Goal: Task Accomplishment & Management: Manage account settings

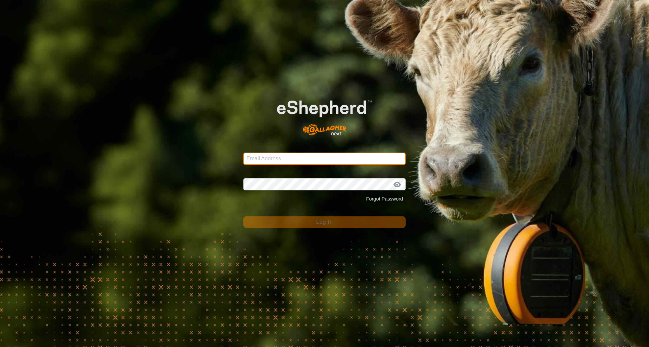
type input "[EMAIL_ADDRESS][DOMAIN_NAME]"
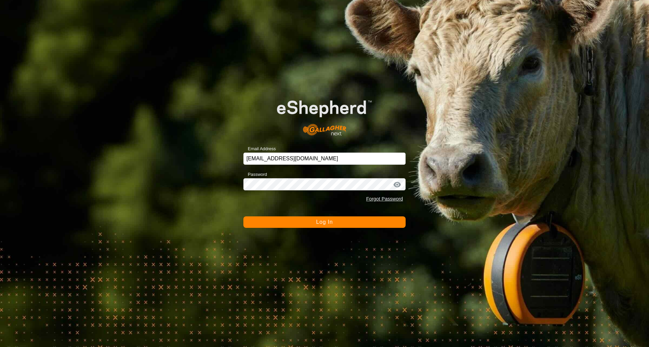
click at [314, 223] on button "Log In" at bounding box center [324, 222] width 162 height 11
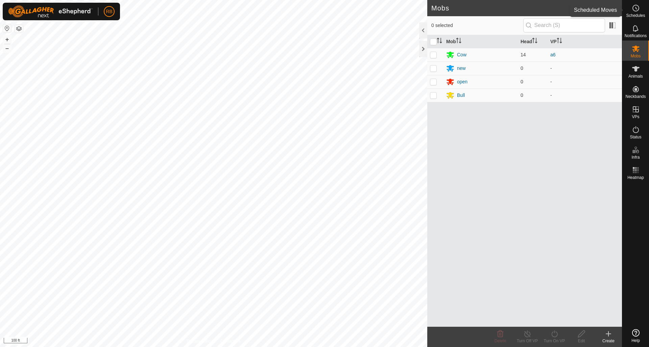
click at [635, 7] on icon at bounding box center [635, 8] width 8 height 8
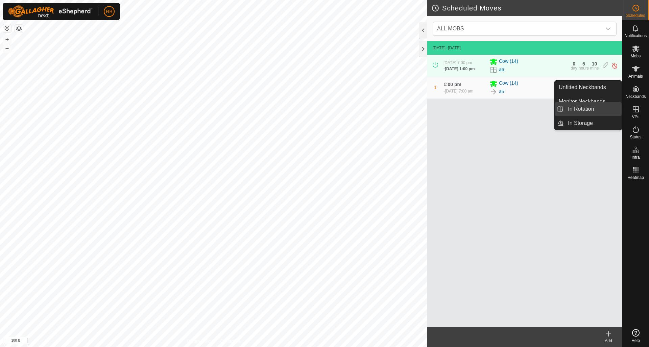
click at [586, 111] on link "In Rotation" at bounding box center [592, 109] width 58 height 14
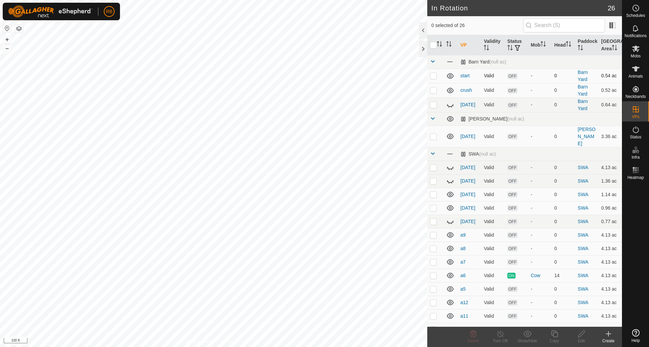
click at [435, 76] on p-checkbox at bounding box center [433, 75] width 7 height 5
checkbox input "false"
click at [435, 90] on p-checkbox at bounding box center [433, 89] width 7 height 5
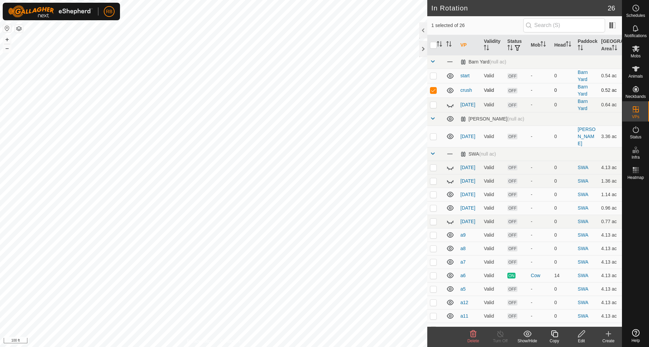
checkbox input "false"
click at [450, 106] on icon at bounding box center [450, 105] width 8 height 8
click at [434, 105] on p-checkbox at bounding box center [433, 104] width 7 height 5
checkbox input "false"
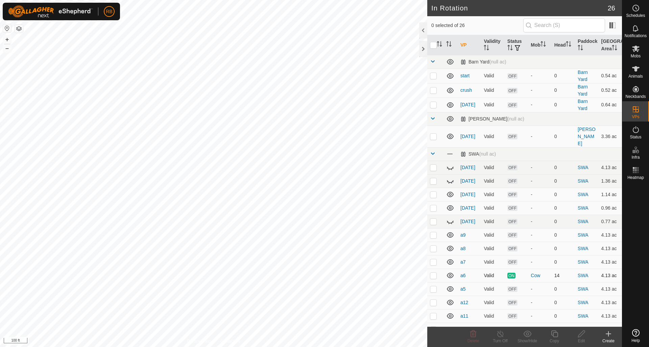
click at [436, 273] on p-checkbox at bounding box center [433, 275] width 7 height 5
click at [435, 273] on p-checkbox at bounding box center [433, 275] width 7 height 5
checkbox input "false"
click at [434, 259] on p-checkbox at bounding box center [433, 261] width 7 height 5
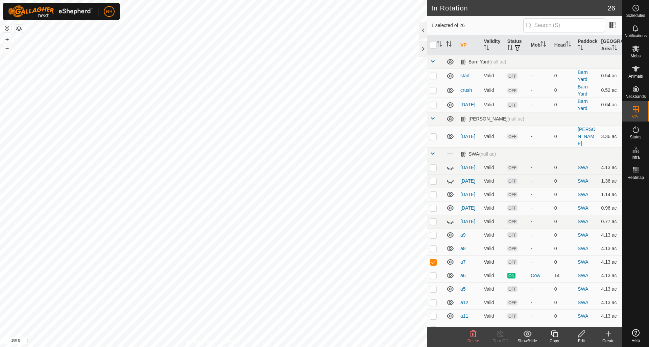
checkbox input "false"
click at [433, 286] on p-checkbox at bounding box center [433, 288] width 7 height 5
checkbox input "true"
click at [560, 335] on copy-svg-icon at bounding box center [553, 334] width 27 height 8
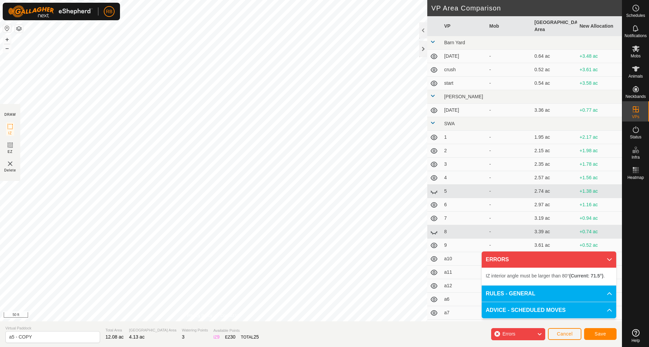
click at [106, 0] on html "RB Schedules Notifications Mobs Animals Neckbands VPs Status Infra Heatmap Help…" at bounding box center [324, 173] width 649 height 347
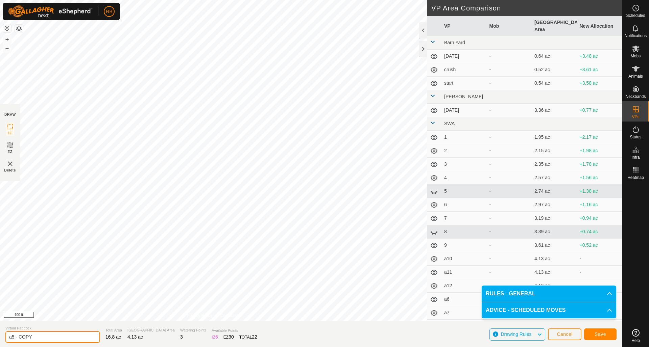
click at [47, 338] on input "a5 - COPY" at bounding box center [52, 337] width 95 height 12
type input "[DATE]"
click at [602, 334] on span "Save" at bounding box center [599, 334] width 11 height 5
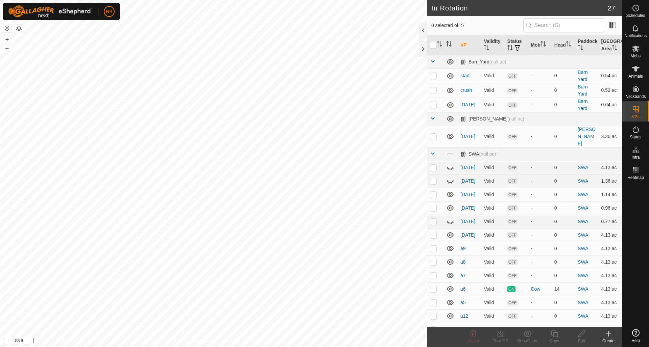
click at [435, 232] on p-checkbox at bounding box center [433, 234] width 7 height 5
checkbox input "true"
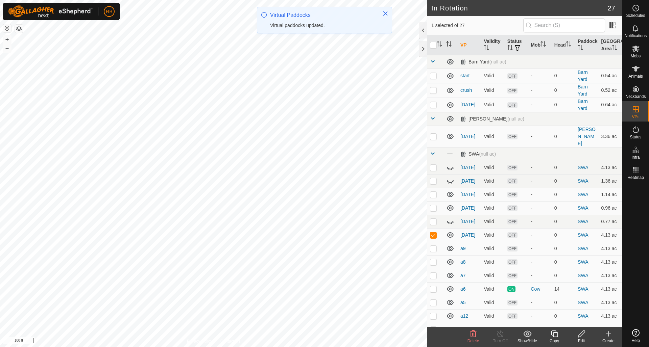
click at [556, 334] on icon at bounding box center [554, 334] width 8 height 8
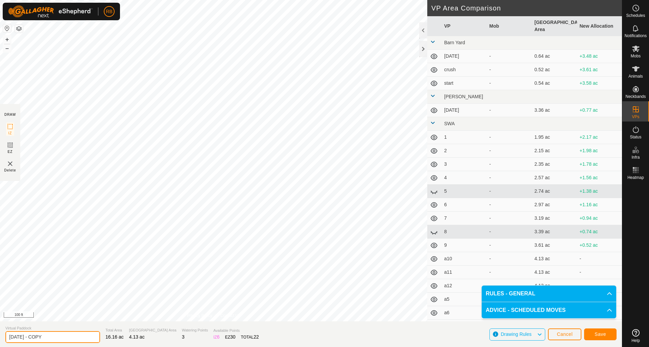
click at [46, 338] on input "[DATE] - COPY" at bounding box center [52, 337] width 95 height 12
type input "[DATE]-a"
click at [607, 335] on button "Save" at bounding box center [600, 335] width 32 height 12
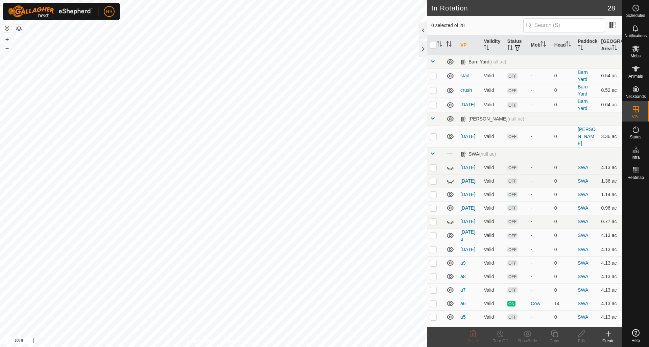
click at [433, 233] on p-checkbox at bounding box center [433, 235] width 7 height 5
checkbox input "true"
click at [555, 334] on icon at bounding box center [554, 334] width 8 height 8
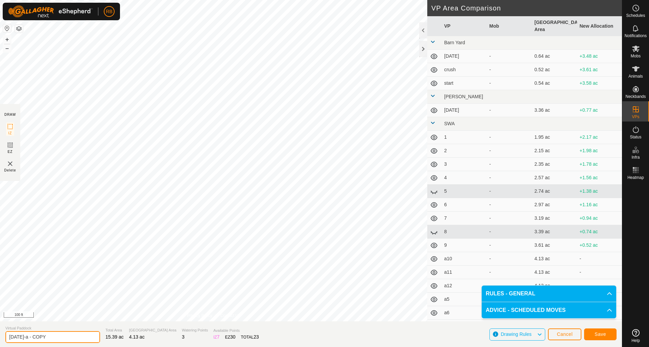
click at [28, 338] on input "[DATE]-a - COPY" at bounding box center [52, 337] width 95 height 12
type input "[DATE]-b- COPY"
click at [604, 337] on button "Save" at bounding box center [600, 335] width 32 height 12
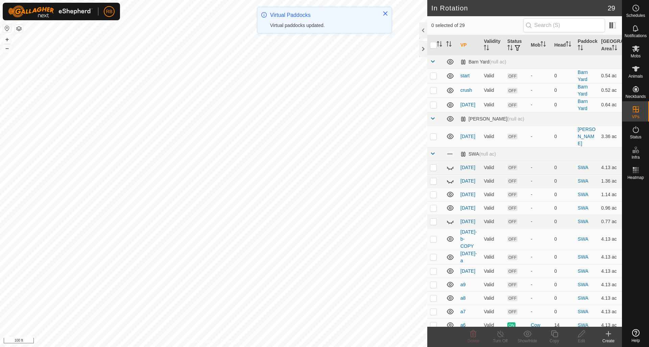
click at [435, 236] on p-checkbox at bounding box center [433, 238] width 7 height 5
checkbox input "true"
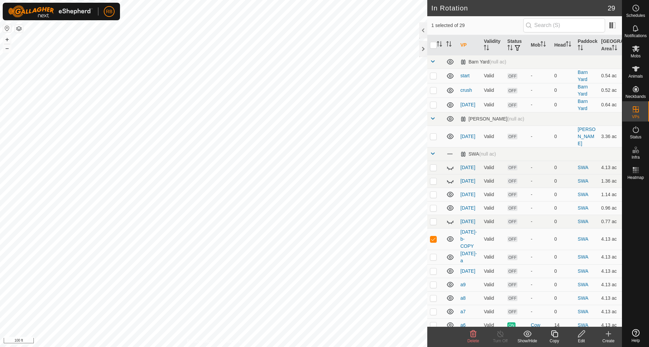
click at [583, 334] on icon at bounding box center [581, 334] width 8 height 8
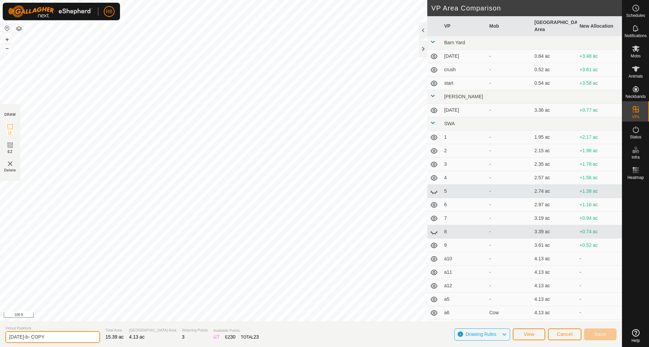
click at [50, 335] on input "[DATE]-b- COPY" at bounding box center [52, 337] width 95 height 12
type input "[DATE]-b"
click at [594, 335] on span "Save" at bounding box center [599, 334] width 11 height 5
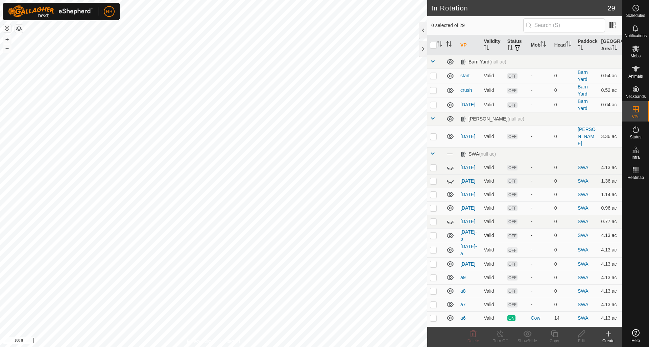
click at [434, 233] on p-checkbox at bounding box center [433, 235] width 7 height 5
checkbox input "true"
click at [556, 333] on icon at bounding box center [554, 334] width 8 height 8
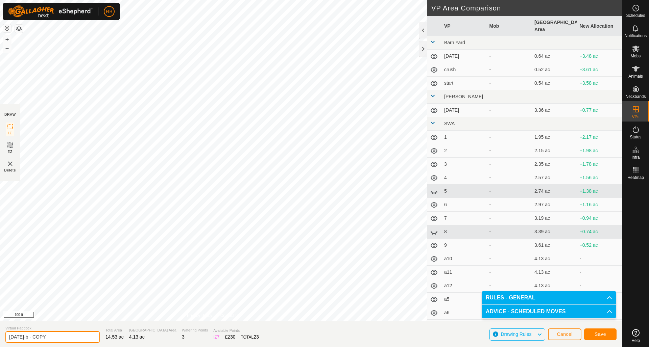
click at [50, 336] on input "[DATE]-b - COPY" at bounding box center [52, 337] width 95 height 12
type input "[DATE]-c"
click at [606, 333] on button "Save" at bounding box center [600, 335] width 32 height 12
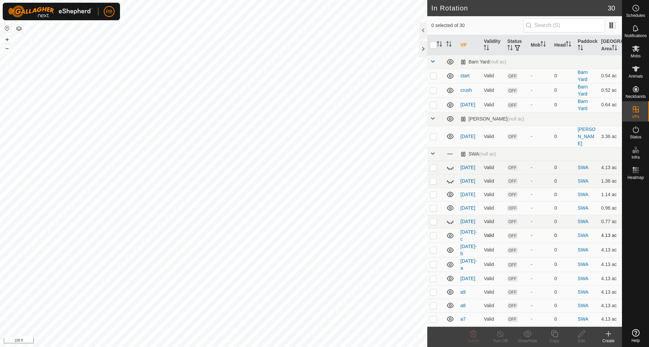
click at [433, 233] on p-checkbox at bounding box center [433, 235] width 7 height 5
checkbox input "true"
click at [555, 334] on icon at bounding box center [554, 334] width 8 height 8
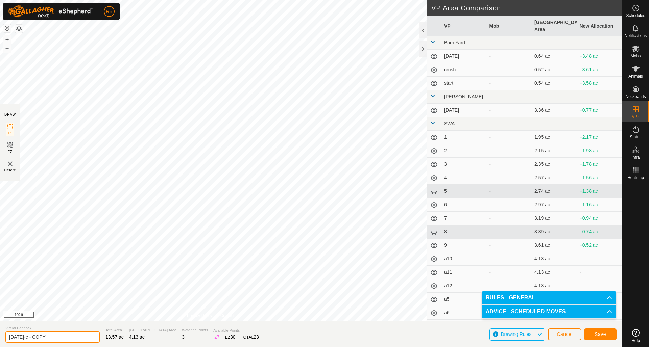
click at [54, 335] on input "[DATE]-c - COPY" at bounding box center [52, 337] width 95 height 12
type input "[DATE]-d"
click at [598, 333] on span "Save" at bounding box center [599, 334] width 11 height 5
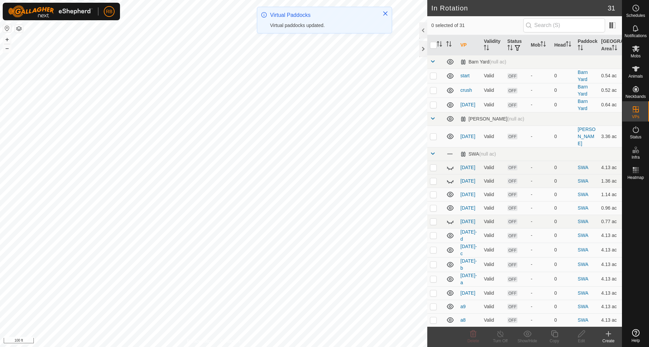
click at [435, 233] on p-checkbox at bounding box center [433, 235] width 7 height 5
checkbox input "true"
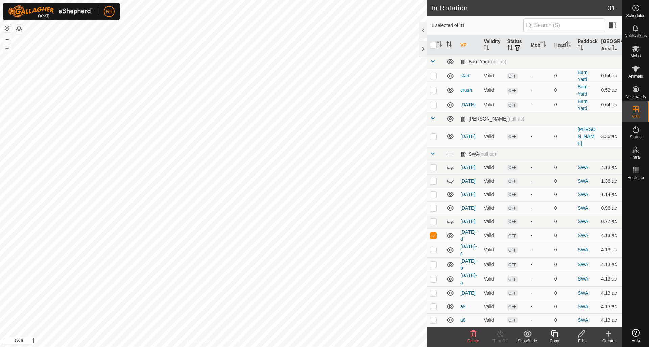
click at [555, 334] on icon at bounding box center [554, 334] width 8 height 8
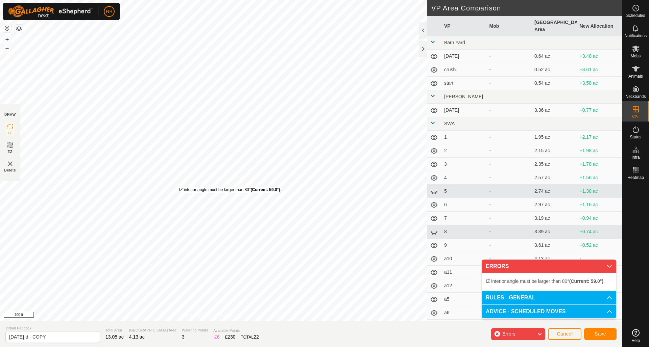
click at [179, 187] on div "IZ interior angle must be larger than 80° (Current: 59.0°) ." at bounding box center [230, 190] width 102 height 6
click at [200, 214] on div "IZ interior angle must be larger than 80° (Current: 71.7°) ." at bounding box center [251, 217] width 102 height 6
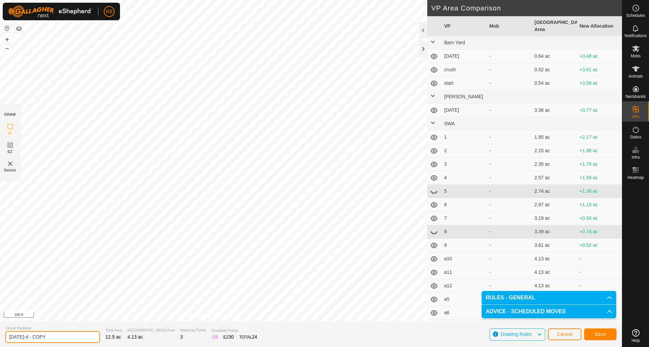
click at [57, 337] on input "[DATE]-d - COPY" at bounding box center [52, 337] width 95 height 12
type input "[DATE]-e"
click at [600, 335] on span "Save" at bounding box center [599, 334] width 11 height 5
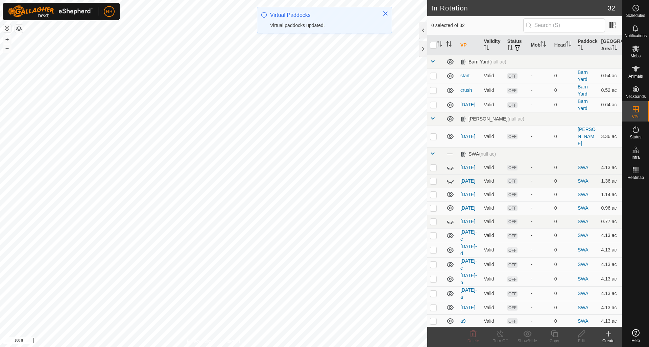
click at [434, 233] on p-checkbox at bounding box center [433, 235] width 7 height 5
checkbox input "true"
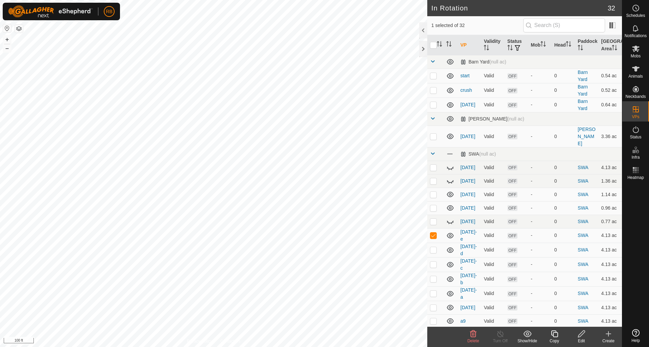
click at [554, 334] on icon at bounding box center [554, 334] width 8 height 8
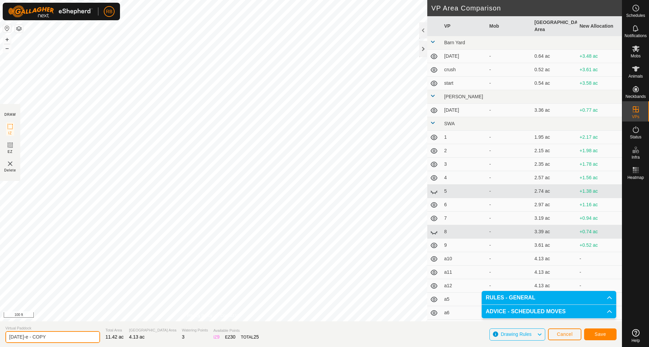
click at [50, 337] on input "[DATE]-e - COPY" at bounding box center [52, 337] width 95 height 12
type input "[DATE]-f"
click at [597, 334] on span "Save" at bounding box center [599, 334] width 11 height 5
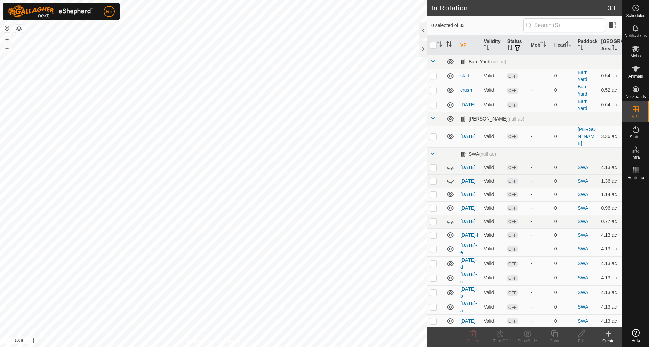
click at [433, 232] on p-checkbox at bounding box center [433, 234] width 7 height 5
checkbox input "true"
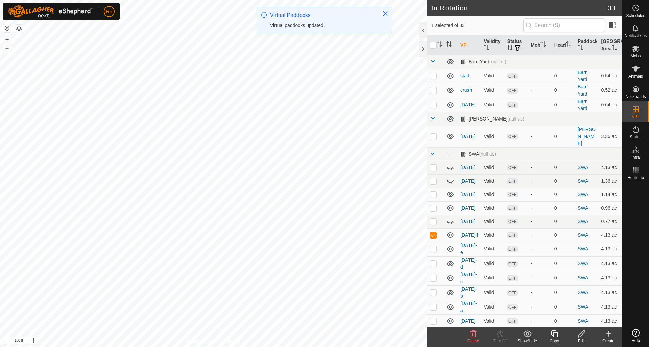
click at [556, 335] on icon at bounding box center [554, 334] width 8 height 8
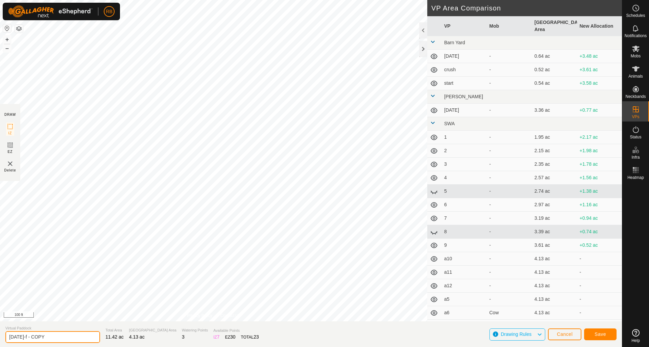
click at [51, 336] on input "[DATE]-f - COPY" at bounding box center [52, 337] width 95 height 12
type input "[DATE]-g"
click at [606, 334] on button "Save" at bounding box center [600, 335] width 32 height 12
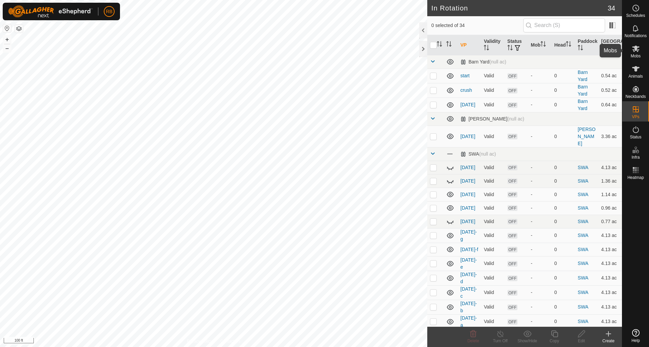
click at [635, 49] on icon at bounding box center [635, 49] width 7 height 6
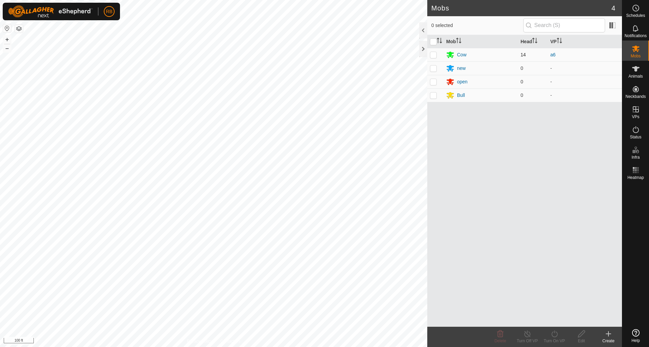
click at [433, 54] on p-checkbox at bounding box center [433, 54] width 7 height 5
checkbox input "true"
click at [553, 333] on icon at bounding box center [554, 334] width 8 height 8
click at [556, 305] on link "Later" at bounding box center [574, 305] width 67 height 14
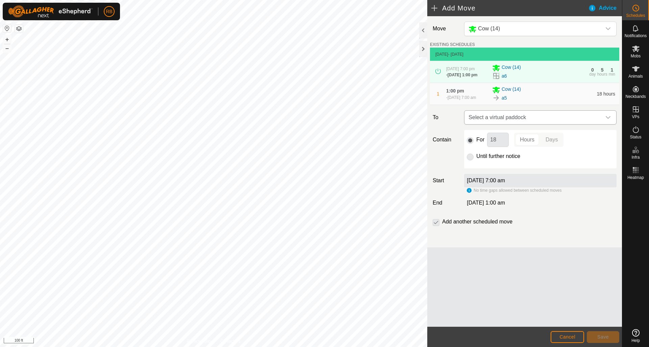
click at [606, 120] on icon "dropdown trigger" at bounding box center [607, 117] width 5 height 5
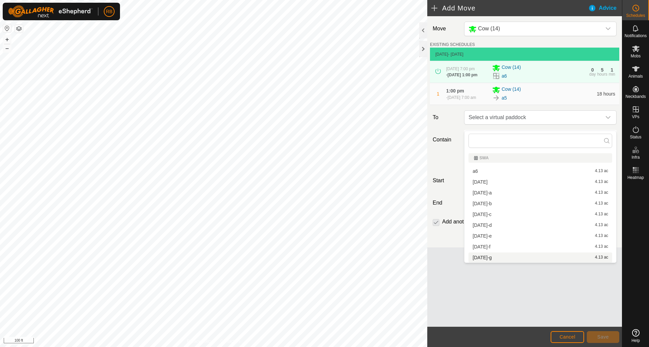
click at [485, 257] on li "[DATE]-g 4.13 ac" at bounding box center [540, 258] width 144 height 10
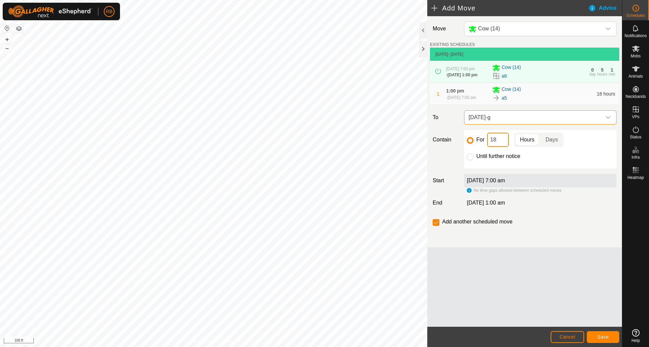
click at [498, 146] on input "18" at bounding box center [498, 140] width 22 height 14
type input "24"
click at [604, 336] on span "Save" at bounding box center [602, 336] width 11 height 5
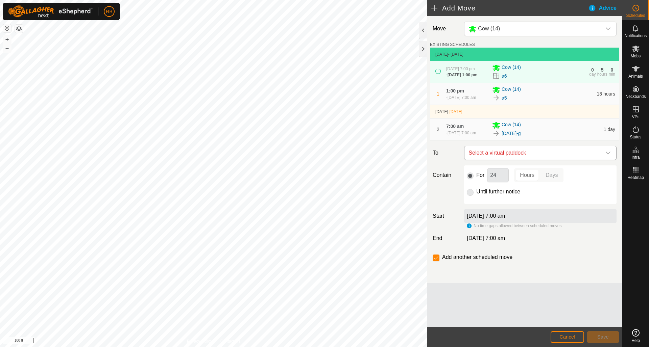
click at [608, 156] on icon "dropdown trigger" at bounding box center [607, 152] width 5 height 5
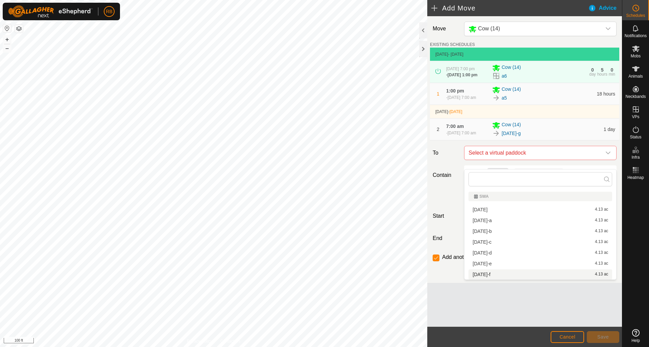
click at [492, 274] on li "[DATE]-f 4.13 ac" at bounding box center [540, 275] width 144 height 10
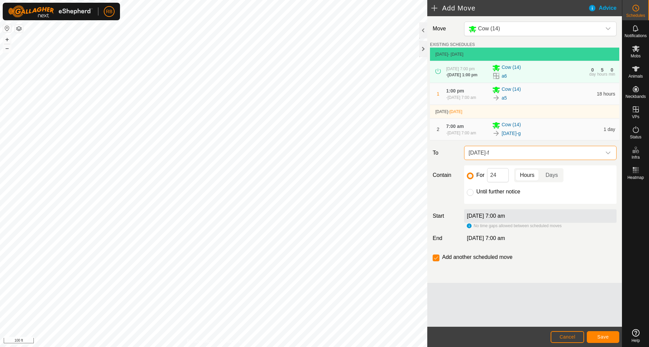
click at [602, 336] on span "Save" at bounding box center [602, 336] width 11 height 5
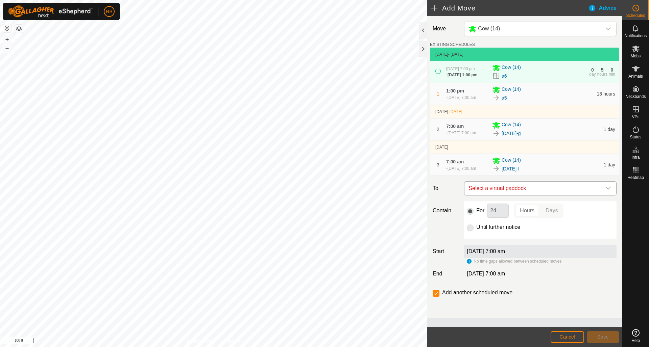
click at [608, 191] on icon "dropdown trigger" at bounding box center [607, 188] width 5 height 5
click at [609, 191] on icon "dropdown trigger" at bounding box center [607, 188] width 5 height 5
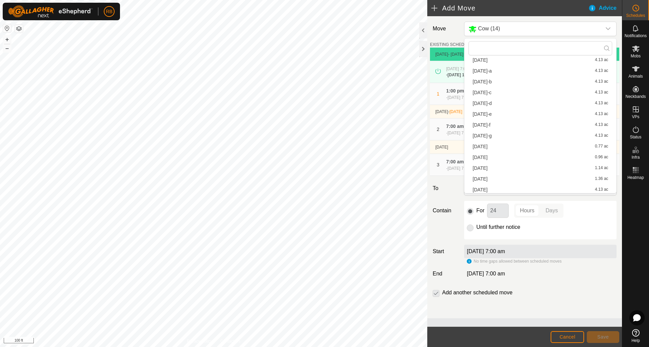
scroll to position [277, 0]
click at [489, 114] on li "[DATE]-e 4.13 ac" at bounding box center [540, 114] width 144 height 10
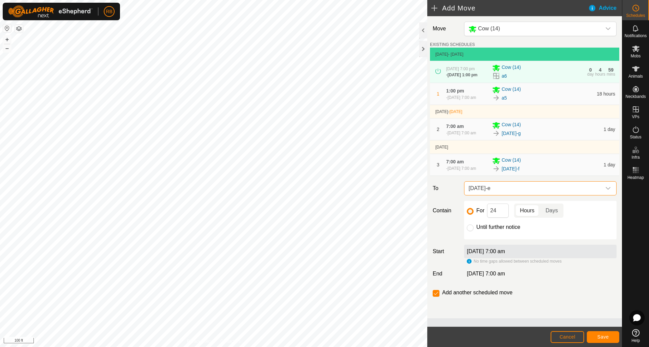
scroll to position [0, 0]
click at [602, 337] on span "Save" at bounding box center [602, 336] width 11 height 5
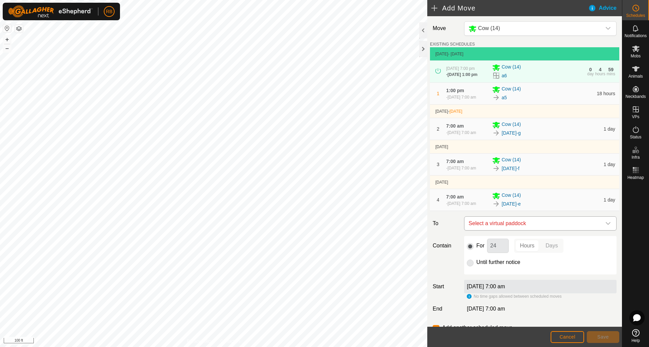
click at [609, 226] on icon "dropdown trigger" at bounding box center [607, 223] width 5 height 5
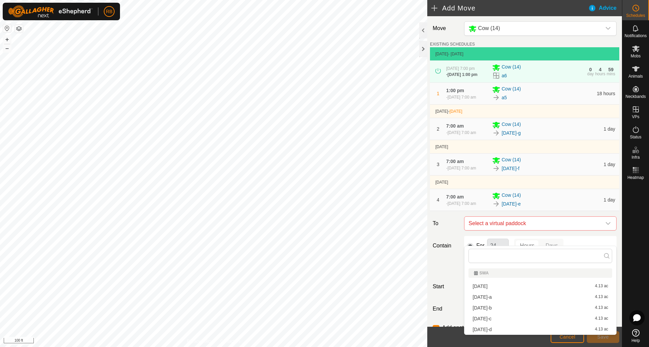
click at [492, 331] on li "[DATE]-d 4.13 ac" at bounding box center [540, 330] width 144 height 10
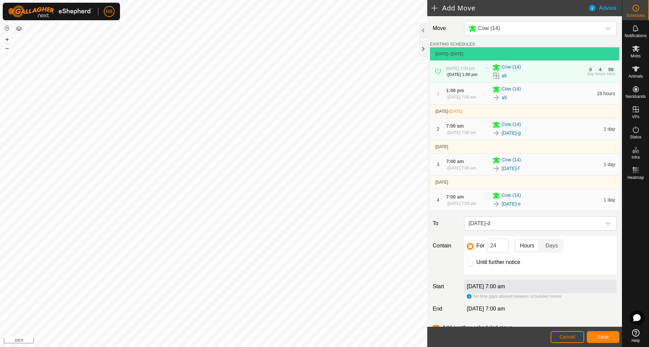
click at [602, 337] on span "Save" at bounding box center [602, 336] width 11 height 5
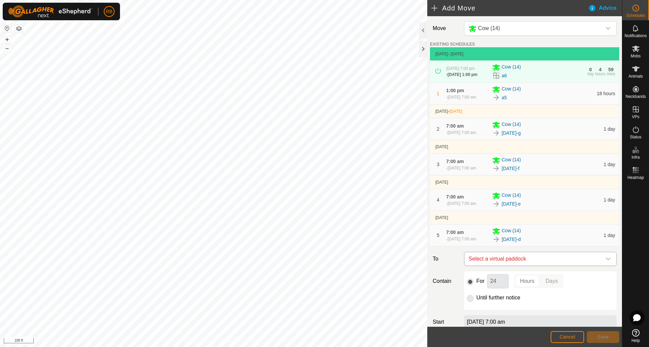
click at [608, 262] on icon "dropdown trigger" at bounding box center [607, 258] width 5 height 5
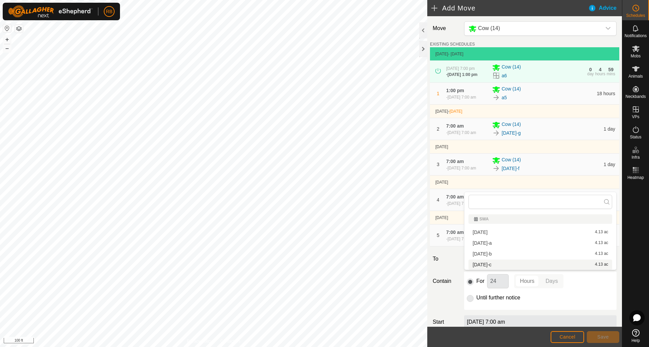
click at [537, 265] on li "[DATE]-c 4.13 ac" at bounding box center [540, 265] width 144 height 10
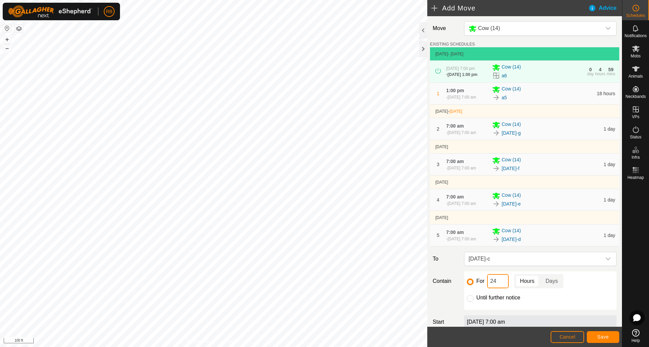
click at [499, 288] on input "24" at bounding box center [498, 281] width 22 height 14
type input "18"
click at [611, 337] on button "Save" at bounding box center [602, 337] width 32 height 12
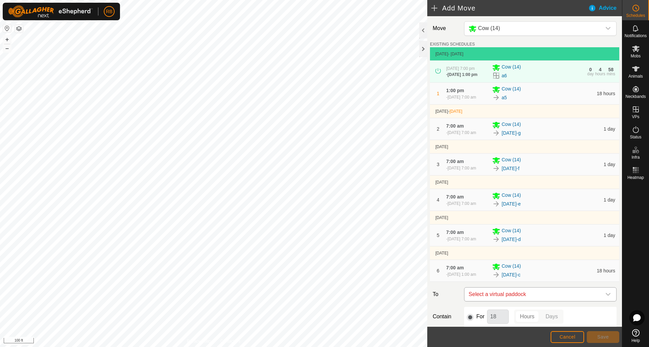
click at [608, 297] on icon "dropdown trigger" at bounding box center [607, 294] width 5 height 5
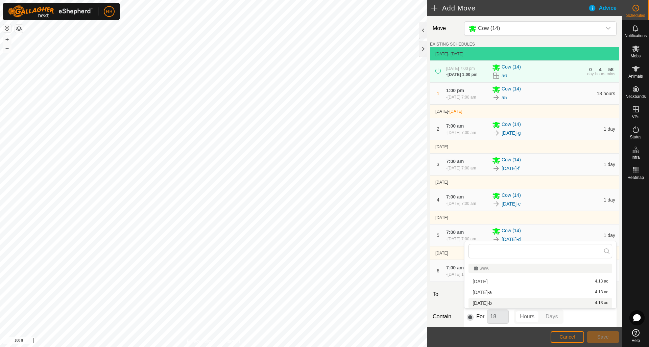
click at [546, 303] on li "aug12-b 4.13 ac" at bounding box center [540, 303] width 144 height 10
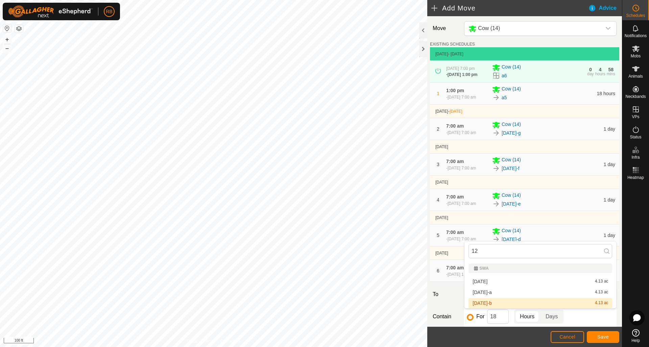
type input "12"
click at [607, 335] on span "Save" at bounding box center [602, 336] width 11 height 5
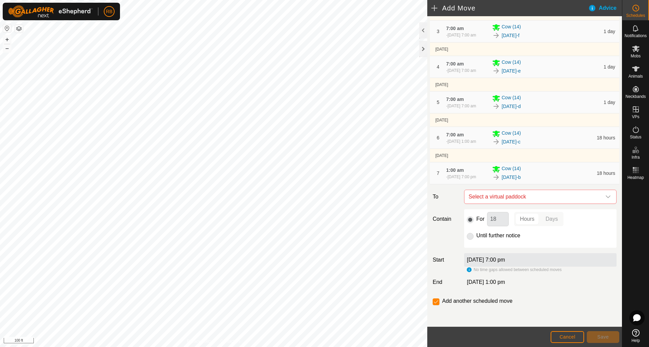
scroll to position [157, 0]
click at [608, 196] on icon "dropdown trigger" at bounding box center [607, 196] width 5 height 5
click at [485, 255] on li "aug12-a 4.13 ac" at bounding box center [540, 256] width 144 height 10
click at [499, 221] on input "18" at bounding box center [498, 219] width 22 height 14
click at [499, 221] on div "For 18 Hours Days Until further notice" at bounding box center [540, 228] width 152 height 39
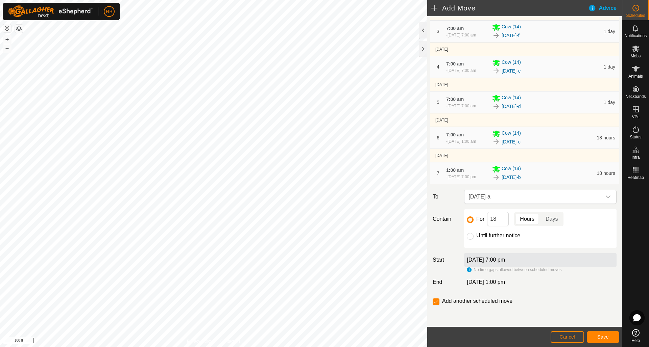
click at [499, 204] on span "[DATE]-a" at bounding box center [532, 197] width 135 height 14
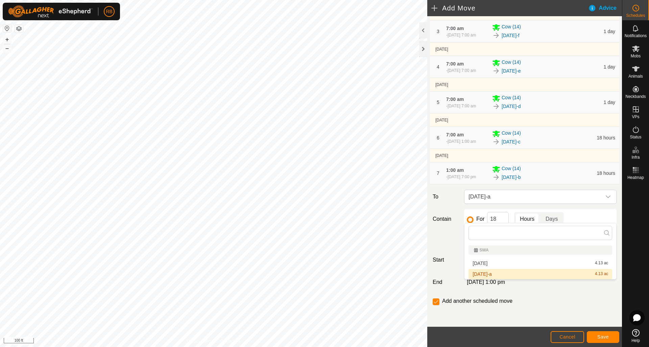
click at [557, 292] on div "Move Cow (14) EXISTING SCHEDULES 12 Aug 2025 - Today 11 Aug 2025, 7:00 pm - 12 …" at bounding box center [524, 105] width 195 height 444
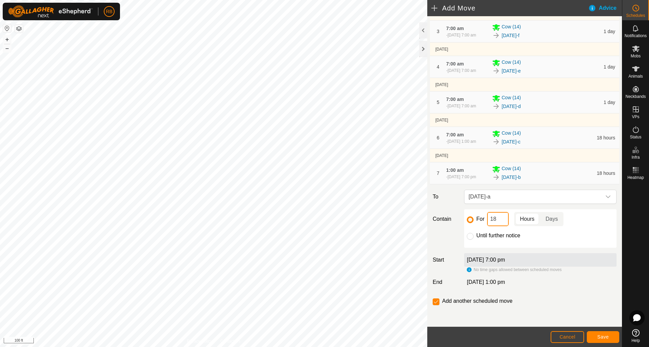
click at [499, 226] on input "18" at bounding box center [498, 219] width 22 height 14
type input "12"
click at [612, 337] on button "Save" at bounding box center [602, 337] width 32 height 12
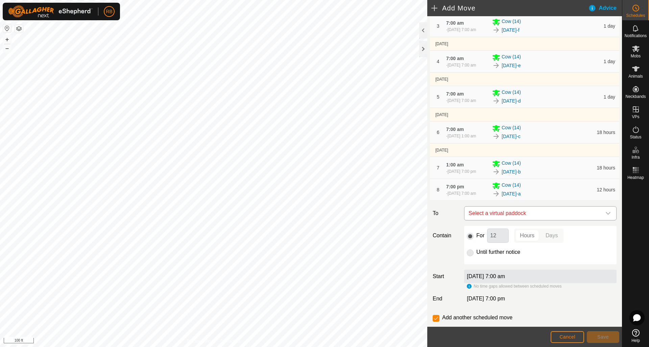
click at [604, 220] on div "dropdown trigger" at bounding box center [608, 214] width 14 height 14
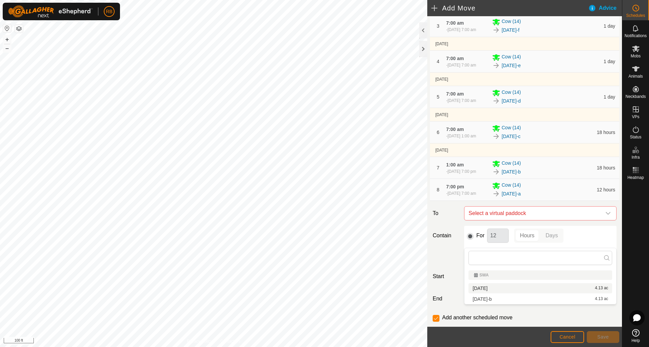
click at [483, 288] on li "aug12 4.13 ac" at bounding box center [540, 288] width 144 height 10
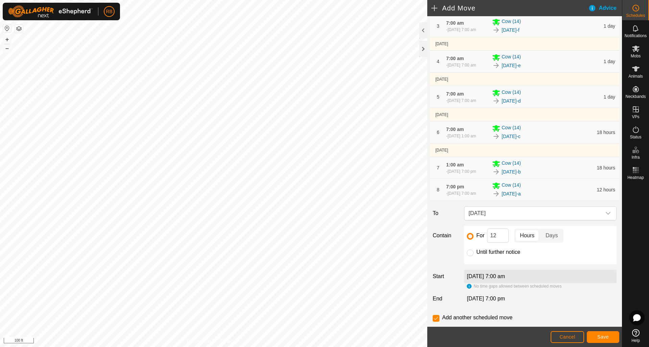
click at [601, 337] on span "Save" at bounding box center [602, 336] width 11 height 5
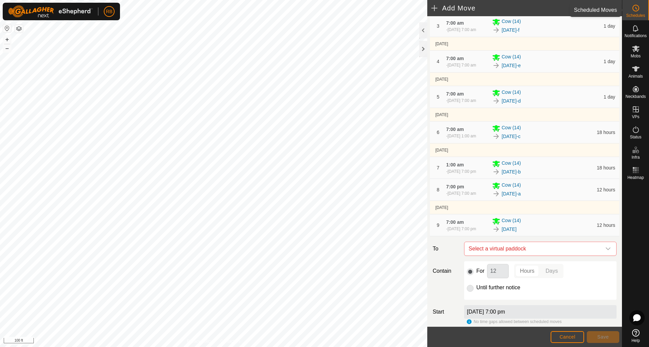
click at [636, 6] on icon at bounding box center [635, 8] width 8 height 8
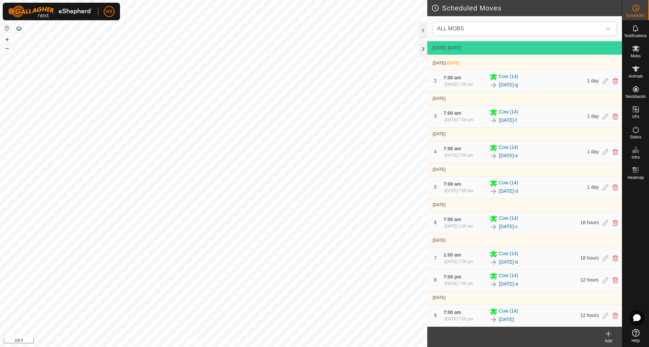
scroll to position [72, 0]
